Goal: Task Accomplishment & Management: Use online tool/utility

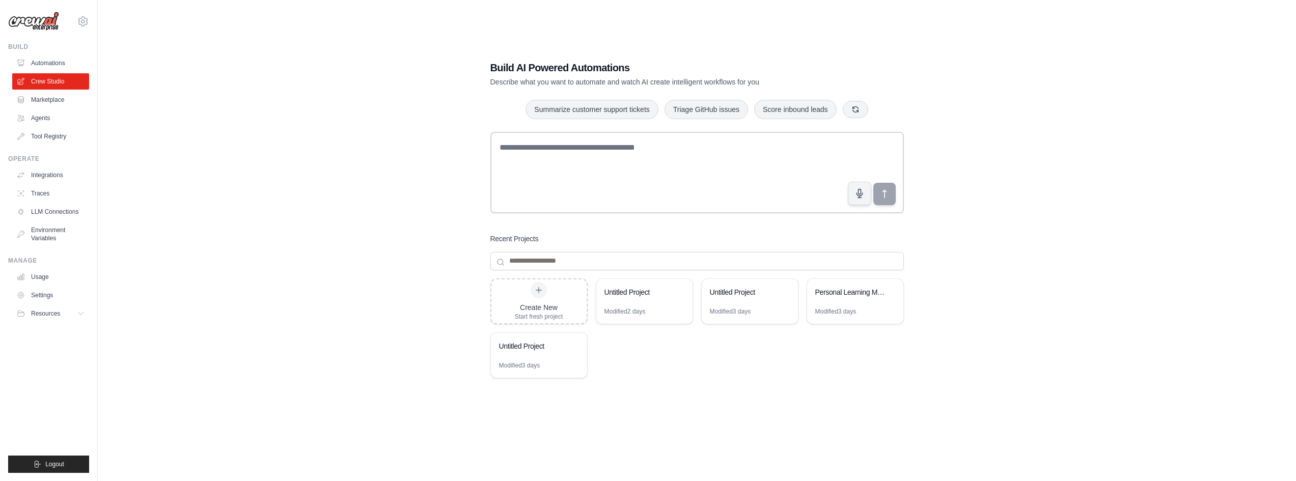
click at [688, 384] on div "Create New Start fresh project Untitled Project Modified 2 days Untitled Projec…" at bounding box center [697, 360] width 414 height 163
drag, startPoint x: 634, startPoint y: 312, endPoint x: 656, endPoint y: 302, distance: 24.2
click at [693, 366] on div "Create New Start fresh project Untitled Project Modified 2 days Untitled Projec…" at bounding box center [697, 360] width 414 height 163
click at [654, 296] on div "Untitled Project" at bounding box center [640, 292] width 70 height 10
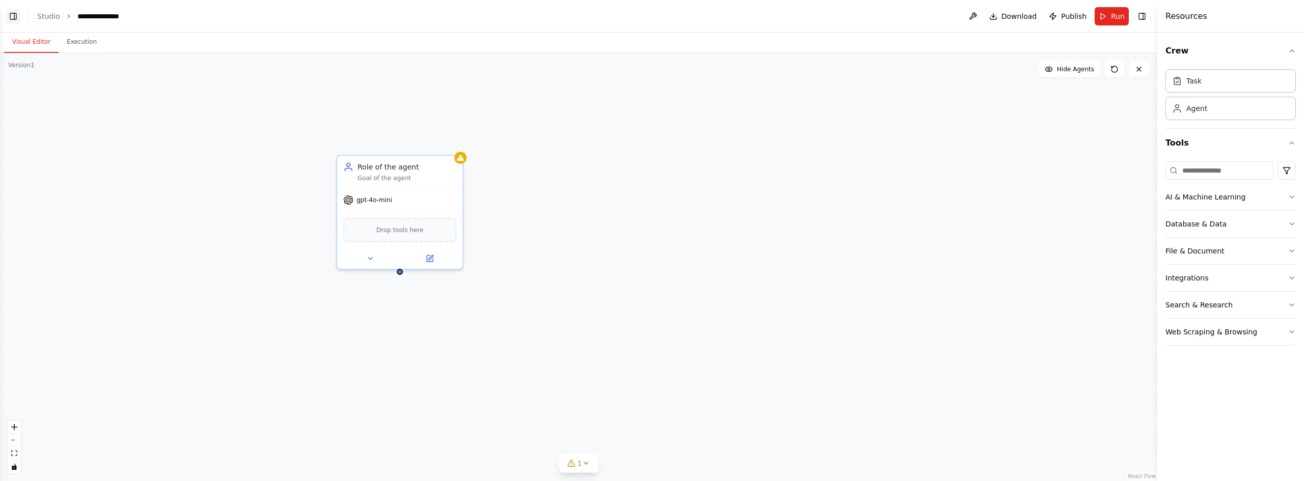
click at [12, 14] on button "Toggle Left Sidebar" at bounding box center [13, 16] width 14 height 14
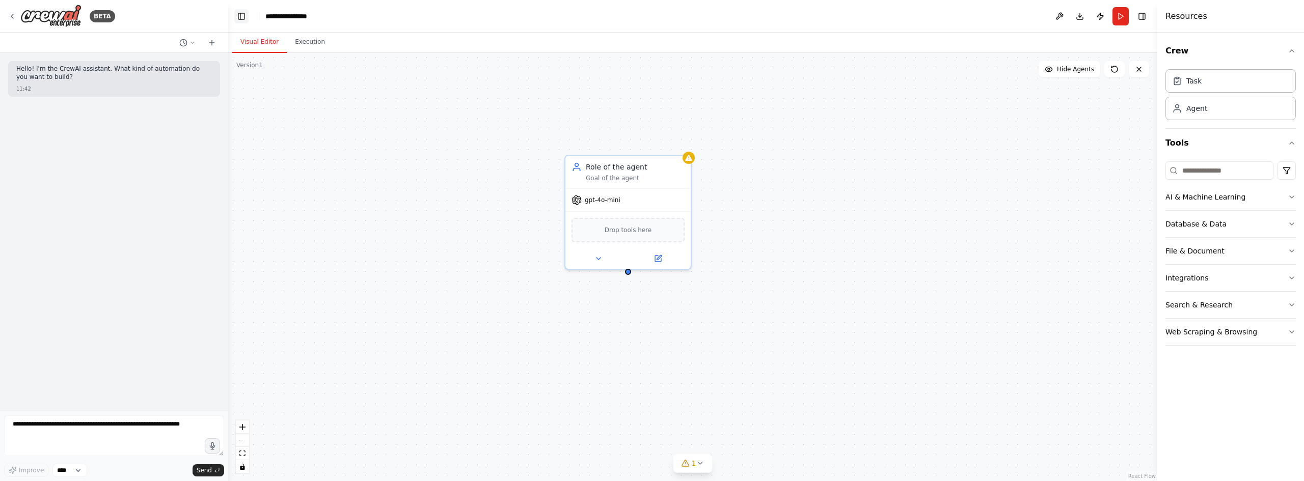
click at [243, 19] on button "Toggle Left Sidebar" at bounding box center [241, 16] width 14 height 14
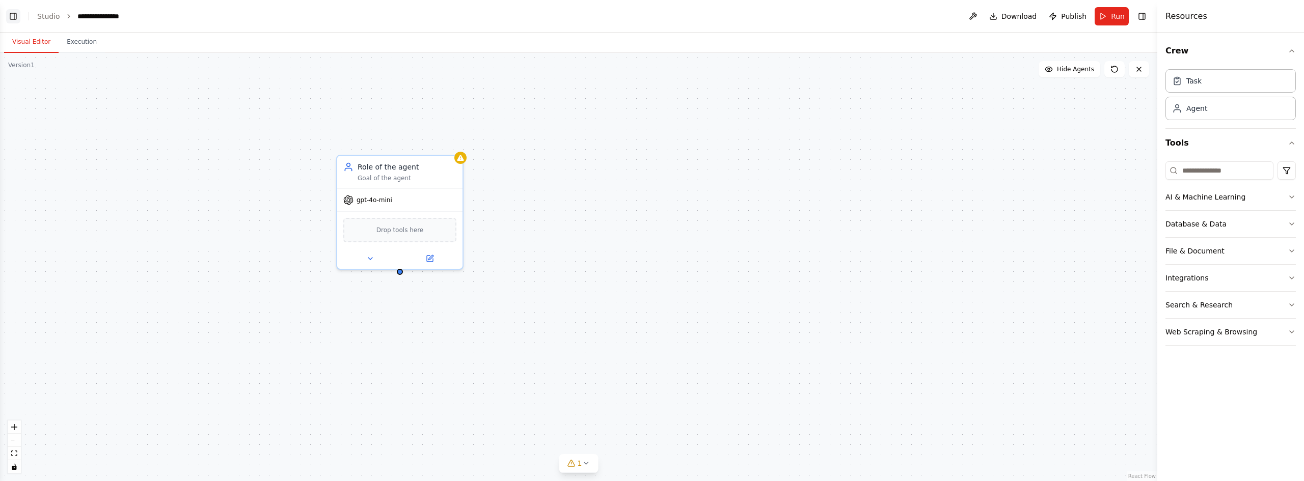
click at [12, 15] on button "Toggle Left Sidebar" at bounding box center [13, 16] width 14 height 14
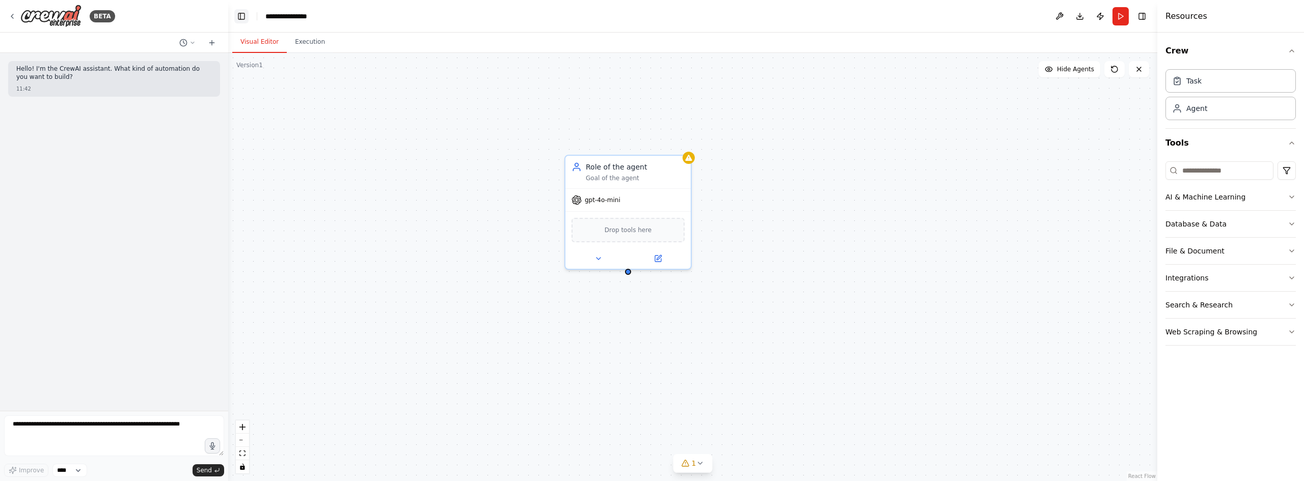
click at [242, 15] on button "Toggle Left Sidebar" at bounding box center [241, 16] width 14 height 14
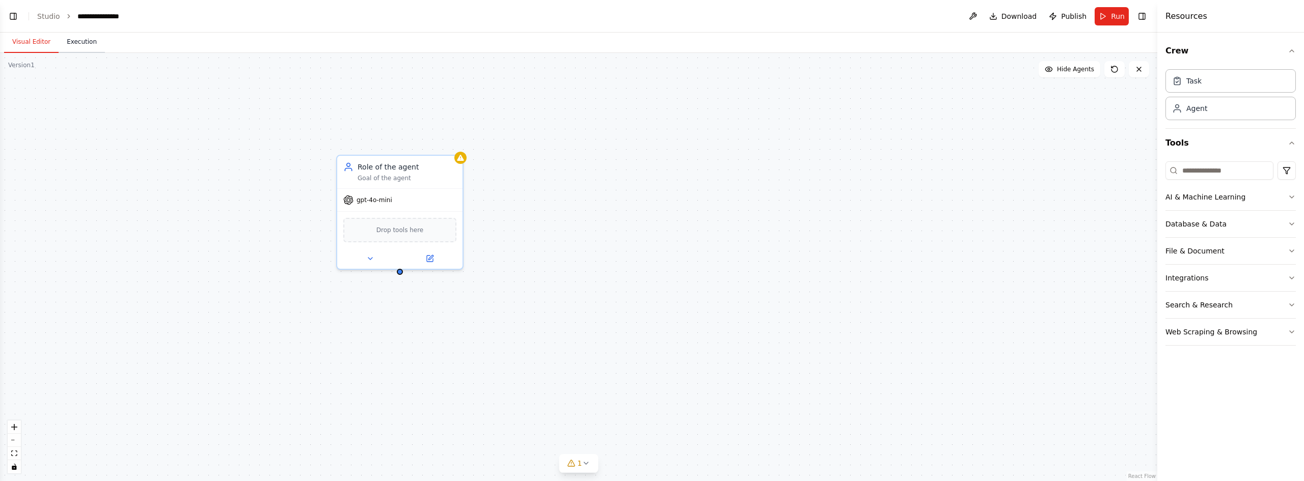
click at [78, 43] on button "Execution" at bounding box center [82, 42] width 46 height 21
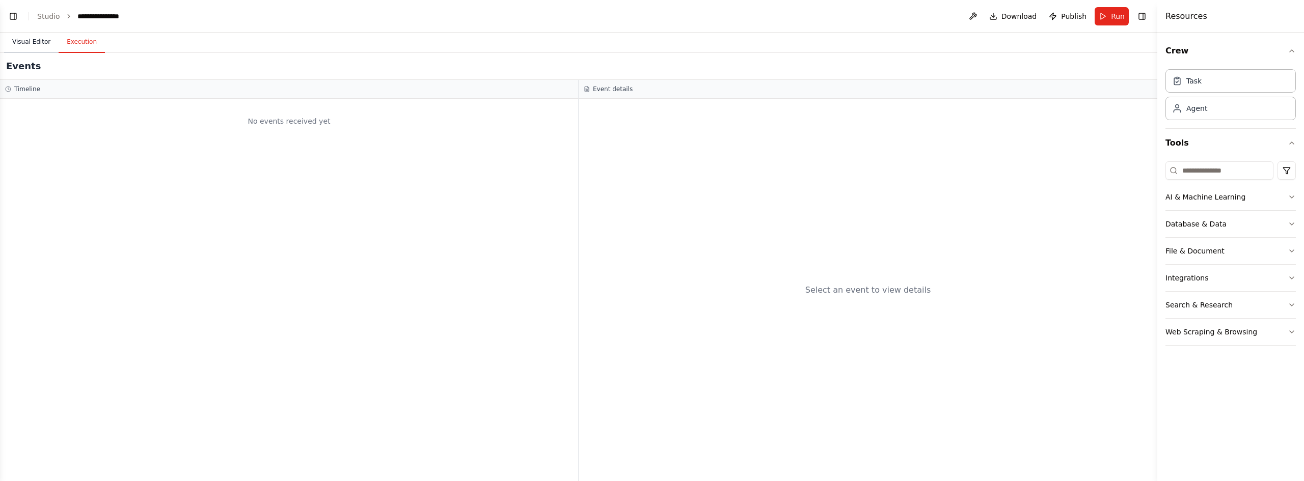
click at [37, 44] on button "Visual Editor" at bounding box center [31, 42] width 54 height 21
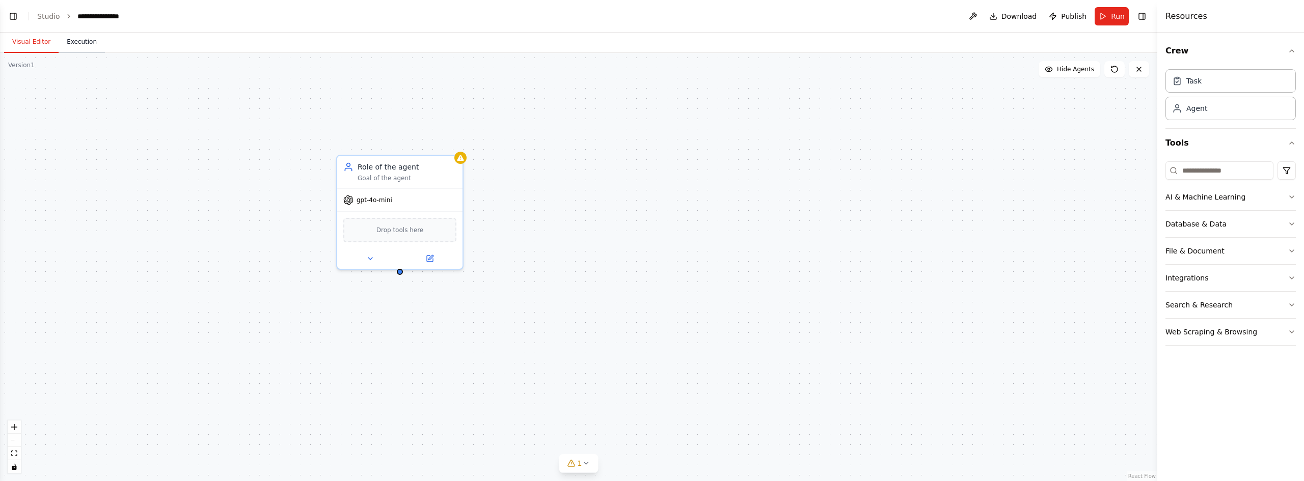
click at [88, 48] on button "Execution" at bounding box center [82, 42] width 46 height 21
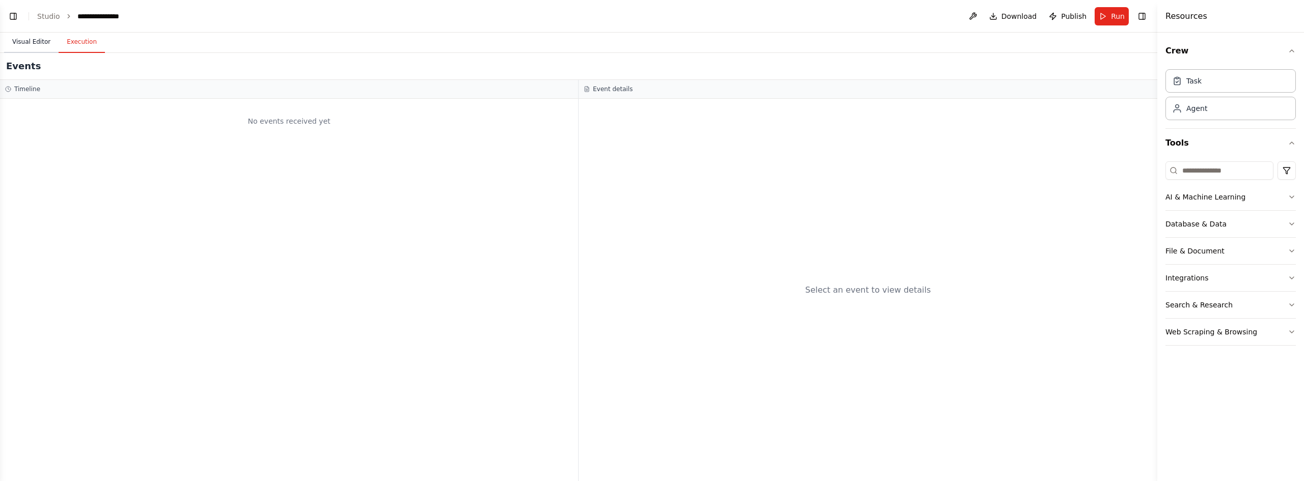
click at [20, 45] on button "Visual Editor" at bounding box center [31, 42] width 54 height 21
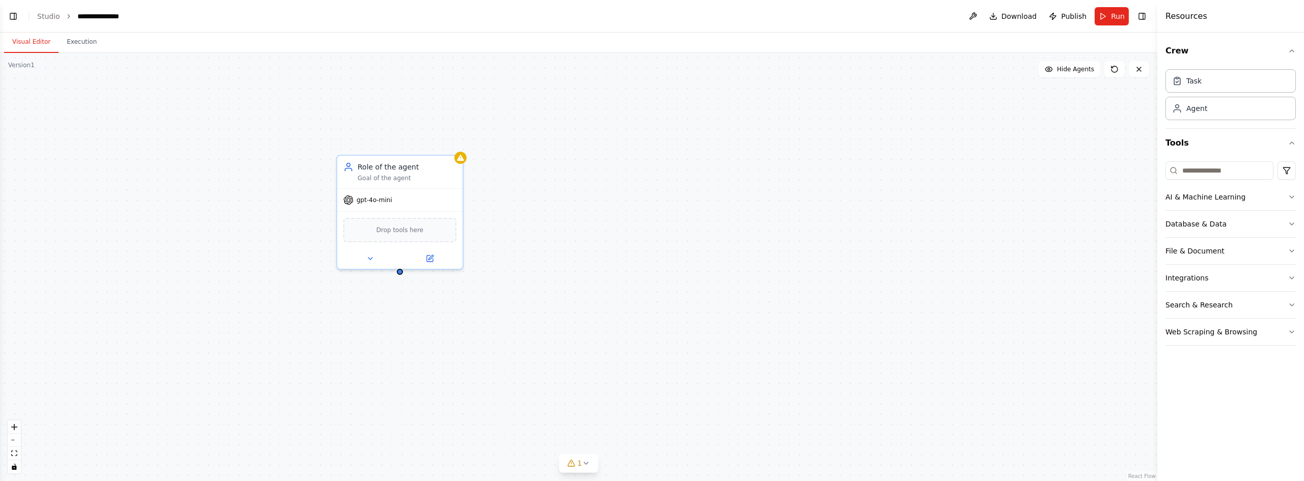
drag, startPoint x: 844, startPoint y: 190, endPoint x: 853, endPoint y: 174, distance: 18.7
click at [977, 20] on button at bounding box center [973, 16] width 16 height 18
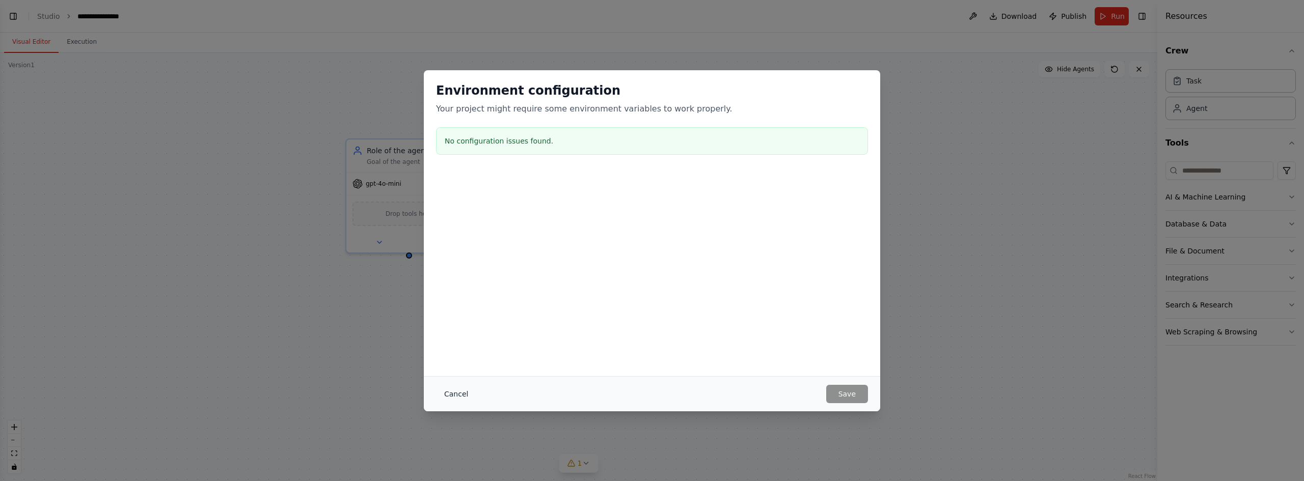
click at [458, 399] on button "Cancel" at bounding box center [456, 394] width 40 height 18
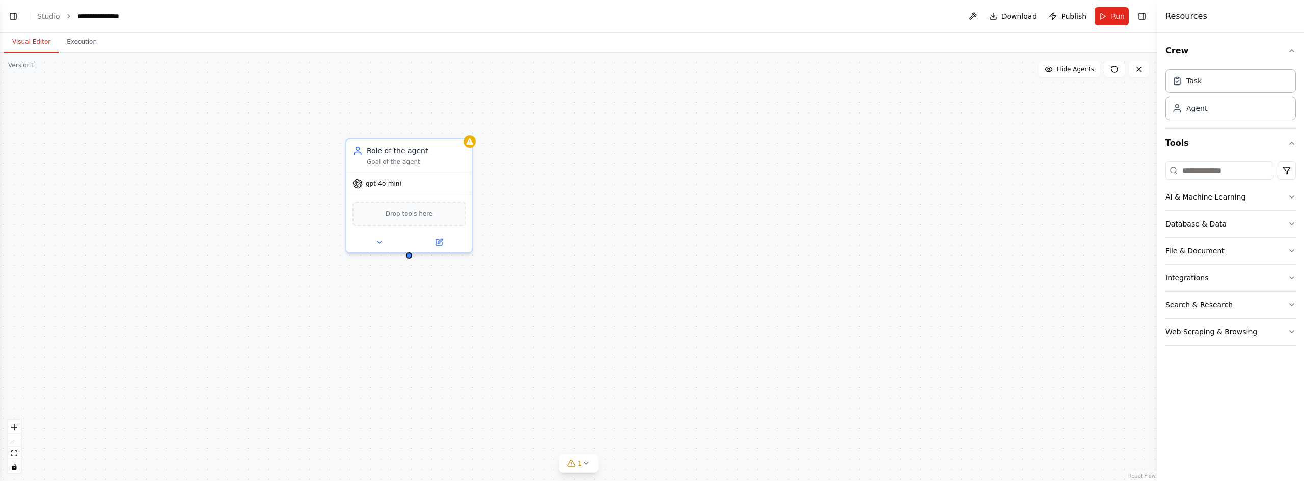
click at [13, 24] on header "**********" at bounding box center [578, 16] width 1157 height 33
click at [18, 20] on button "Toggle Left Sidebar" at bounding box center [13, 16] width 14 height 14
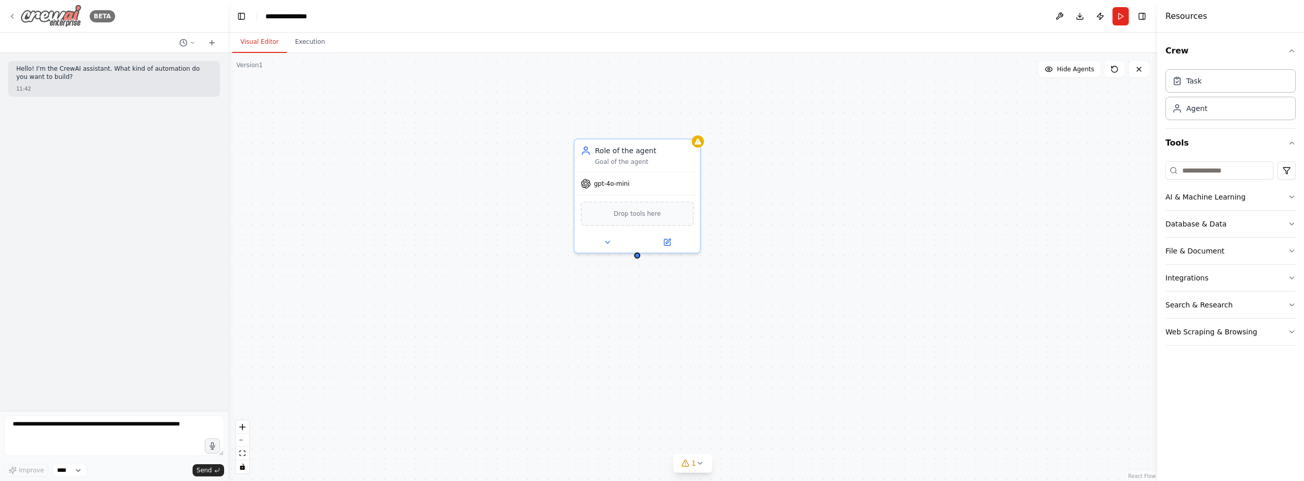
click at [13, 12] on div "BETA" at bounding box center [61, 16] width 107 height 23
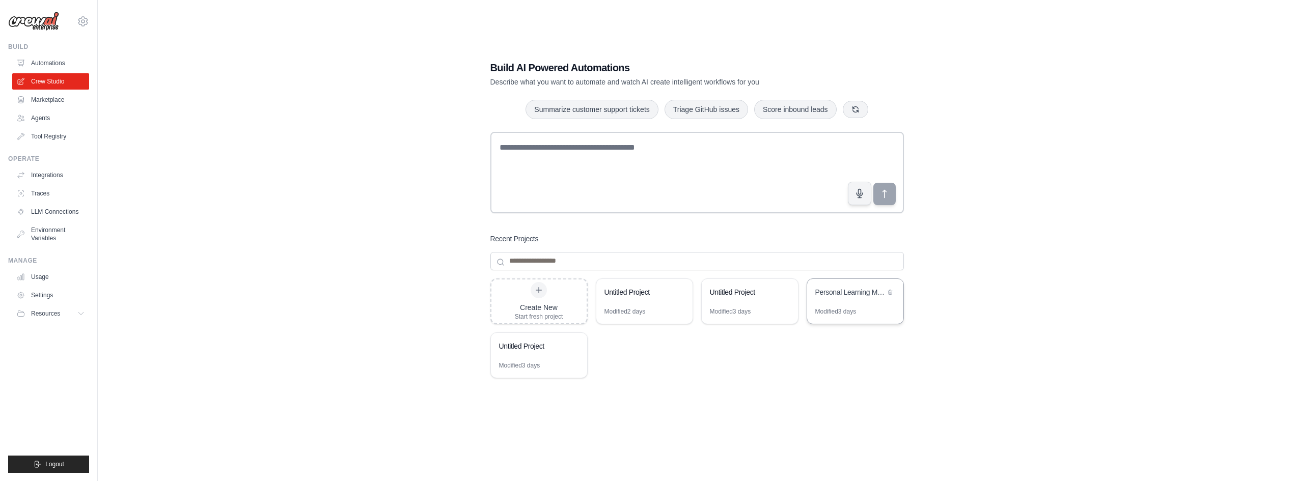
click at [851, 306] on div "Personal Learning Management System" at bounding box center [855, 293] width 96 height 29
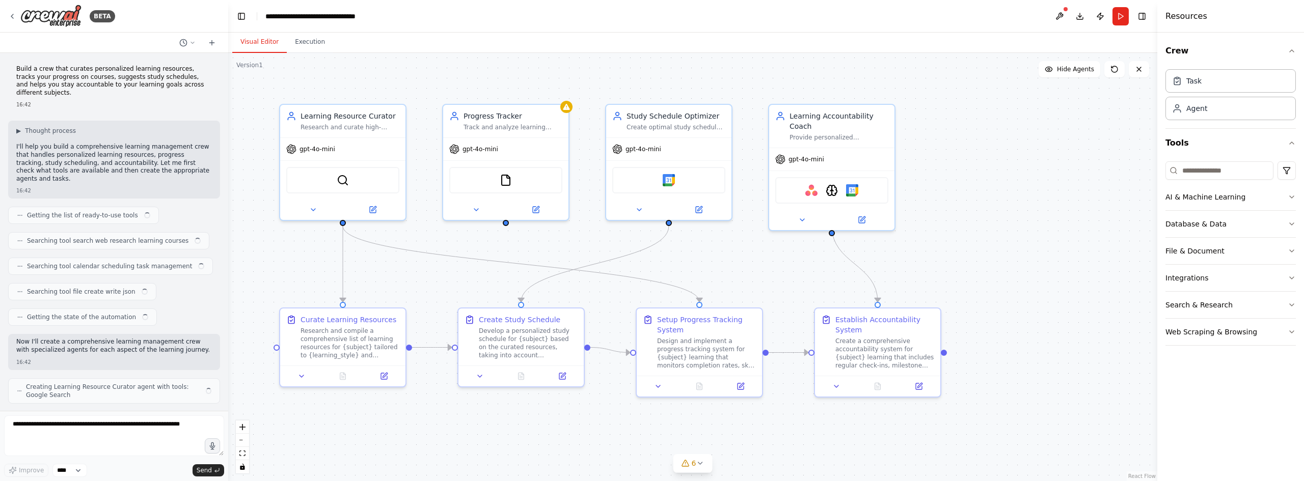
scroll to position [316, 0]
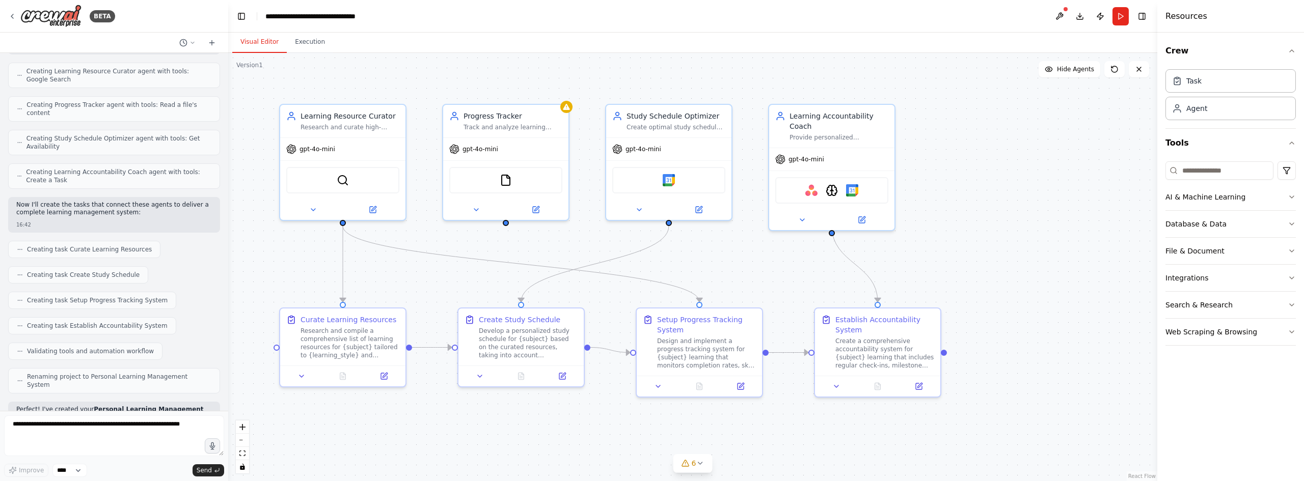
click at [1107, 129] on div ".deletable-edge-delete-btn { width: 20px; height: 20px; border: 0px solid #ffff…" at bounding box center [692, 267] width 929 height 428
click at [1116, 69] on icon at bounding box center [1114, 69] width 8 height 8
click at [1084, 76] on button "Hide Agents" at bounding box center [1070, 69] width 62 height 16
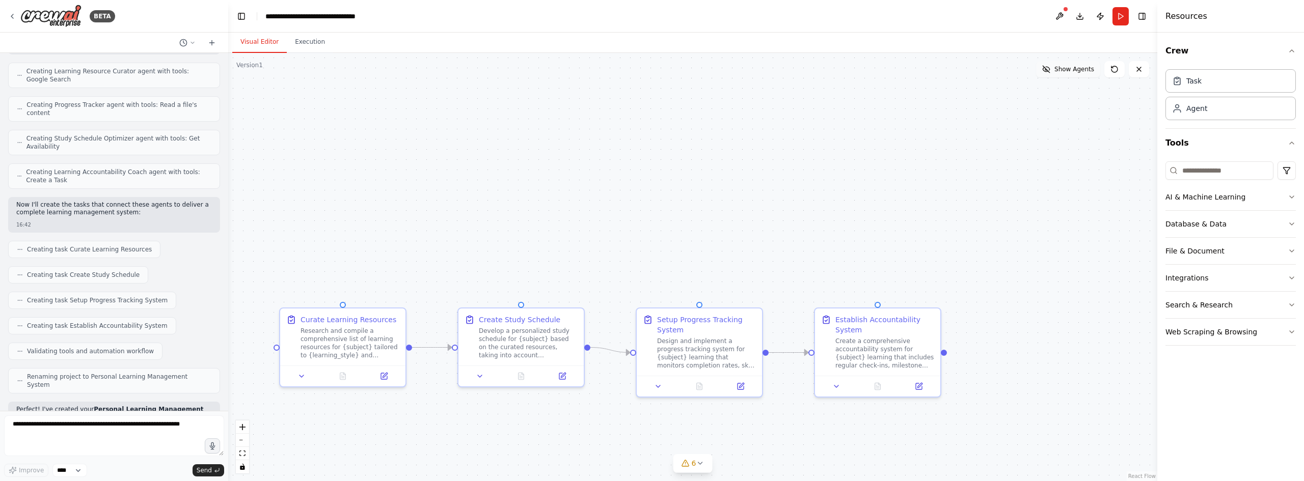
click at [1081, 74] on button "Show Agents" at bounding box center [1068, 69] width 64 height 16
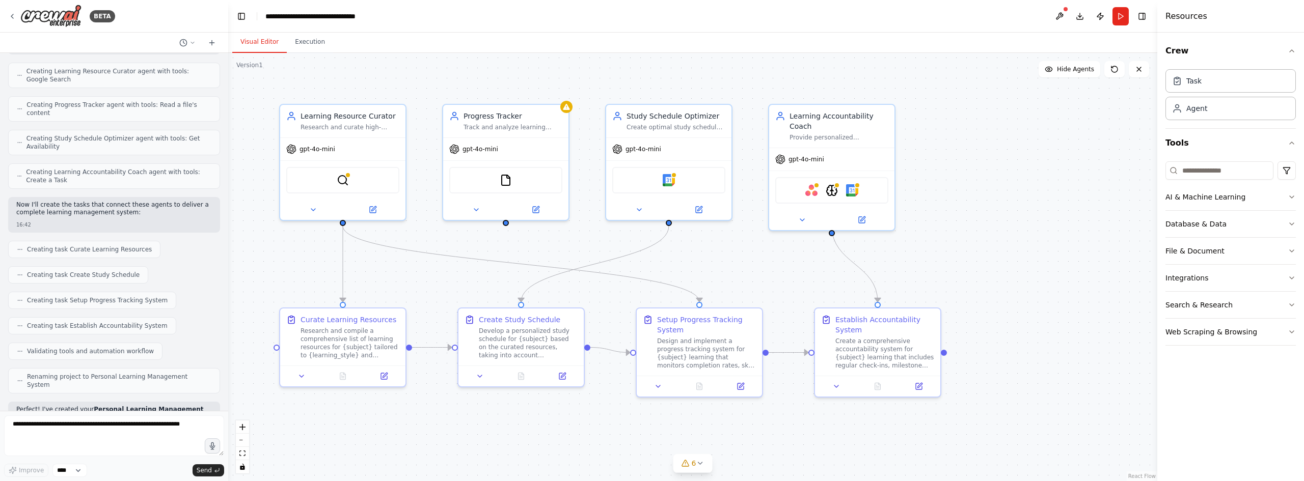
scroll to position [686, 0]
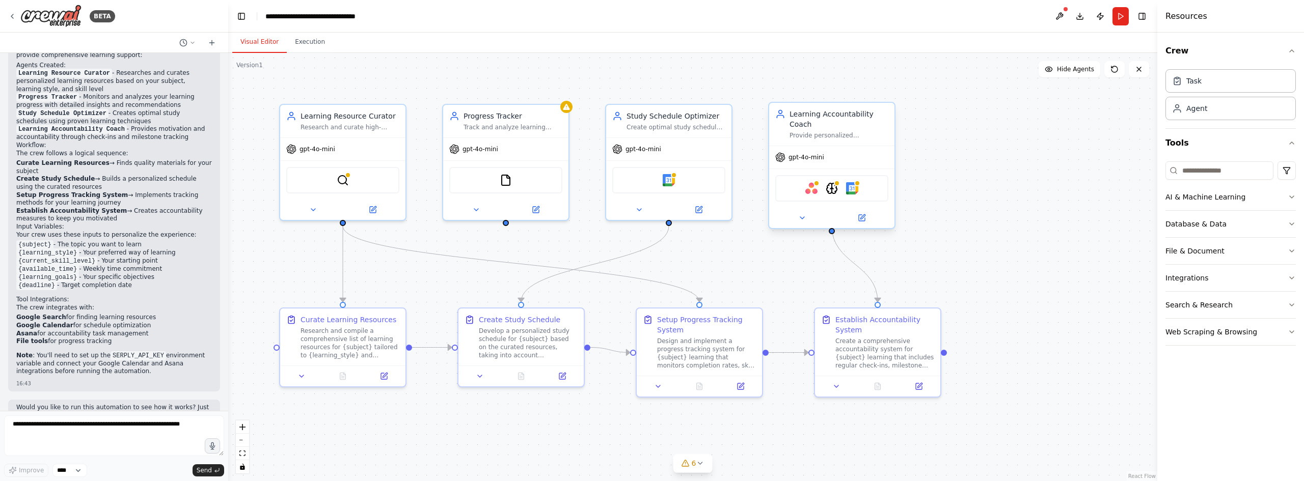
click at [816, 146] on div "gpt-4o-mini" at bounding box center [831, 157] width 125 height 22
click at [864, 214] on icon at bounding box center [862, 216] width 5 height 5
